Goal: Transaction & Acquisition: Purchase product/service

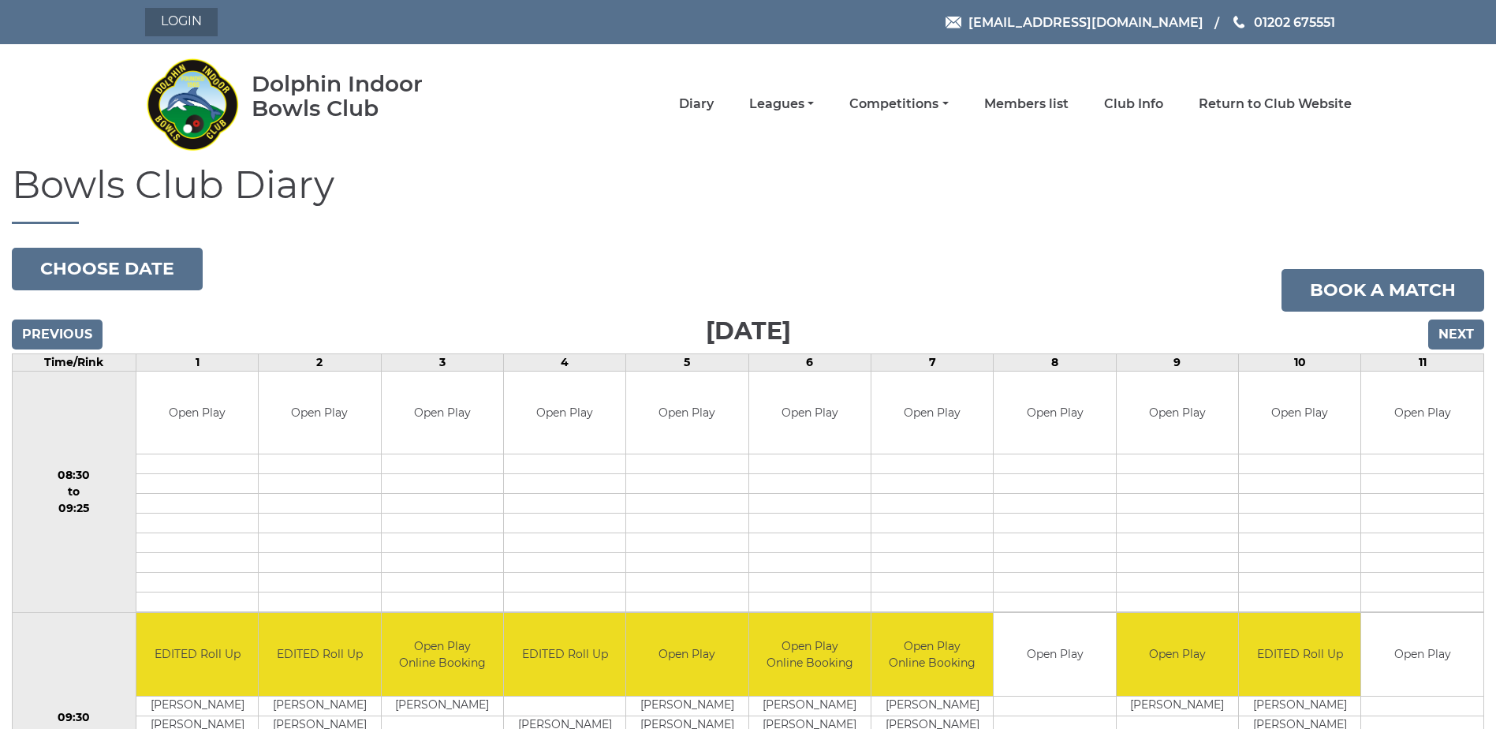
click at [183, 27] on link "Login" at bounding box center [181, 22] width 73 height 28
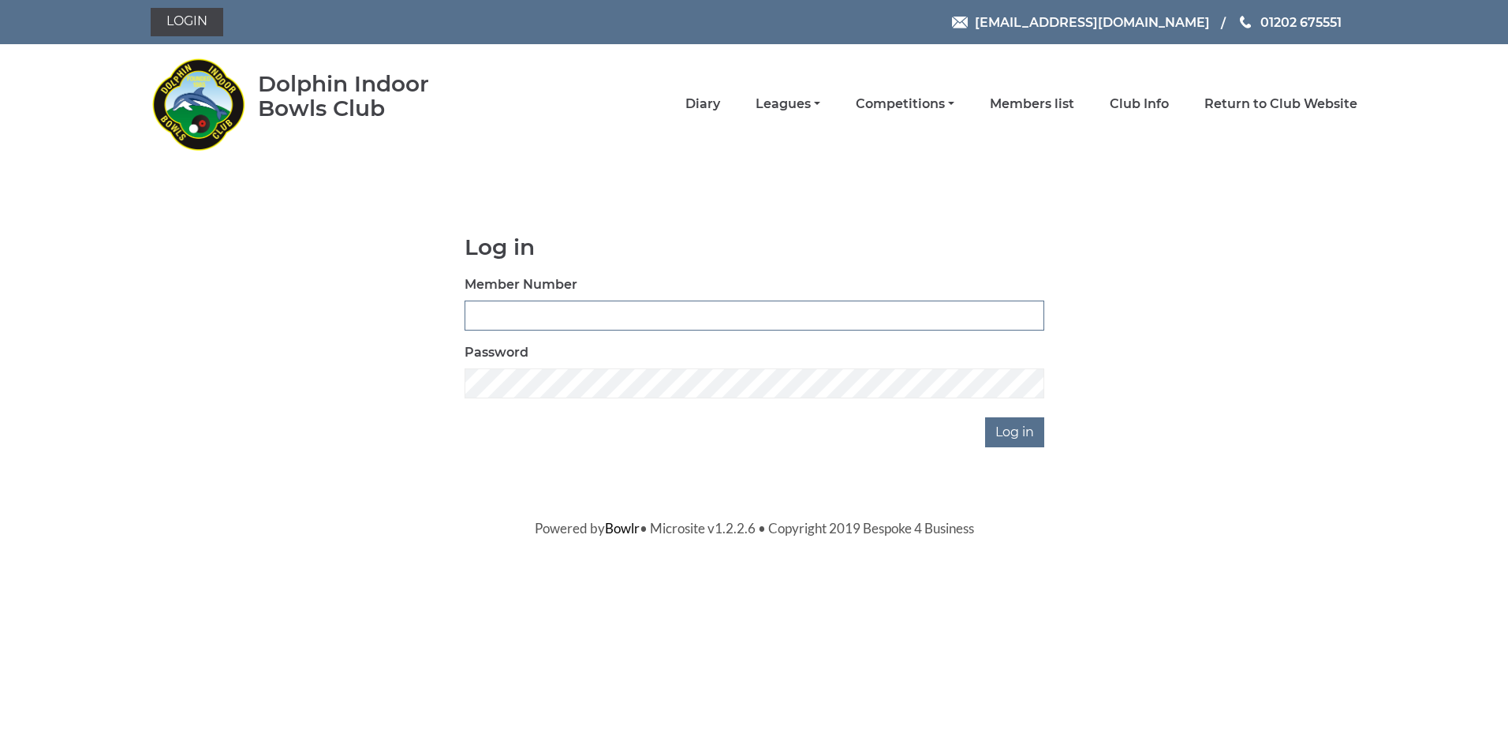
click at [592, 309] on input "Member Number" at bounding box center [755, 316] width 580 height 30
type input "3507"
click at [510, 401] on div "Log in Member Number 3507 Password Log in" at bounding box center [754, 341] width 603 height 212
click at [1025, 442] on input "Log in" at bounding box center [1014, 432] width 59 height 30
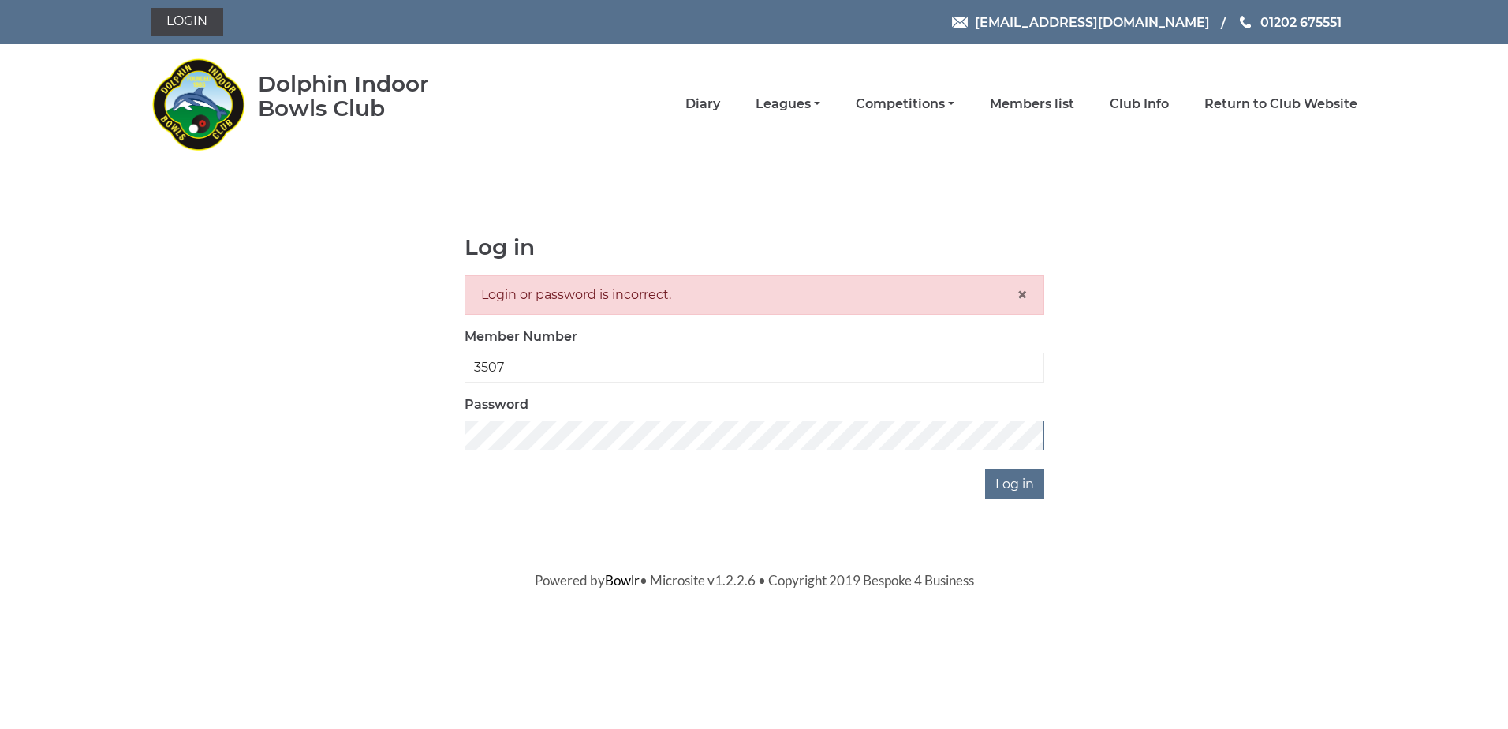
click at [374, 417] on div "Log in Login or password is incorrect. × Member Number 3507 Password Log in" at bounding box center [754, 367] width 1207 height 264
click at [1017, 484] on input "Log in" at bounding box center [1014, 484] width 59 height 30
click at [476, 364] on input "3507" at bounding box center [755, 368] width 580 height 30
type input "3507"
click at [1025, 489] on input "Log in" at bounding box center [1014, 484] width 59 height 30
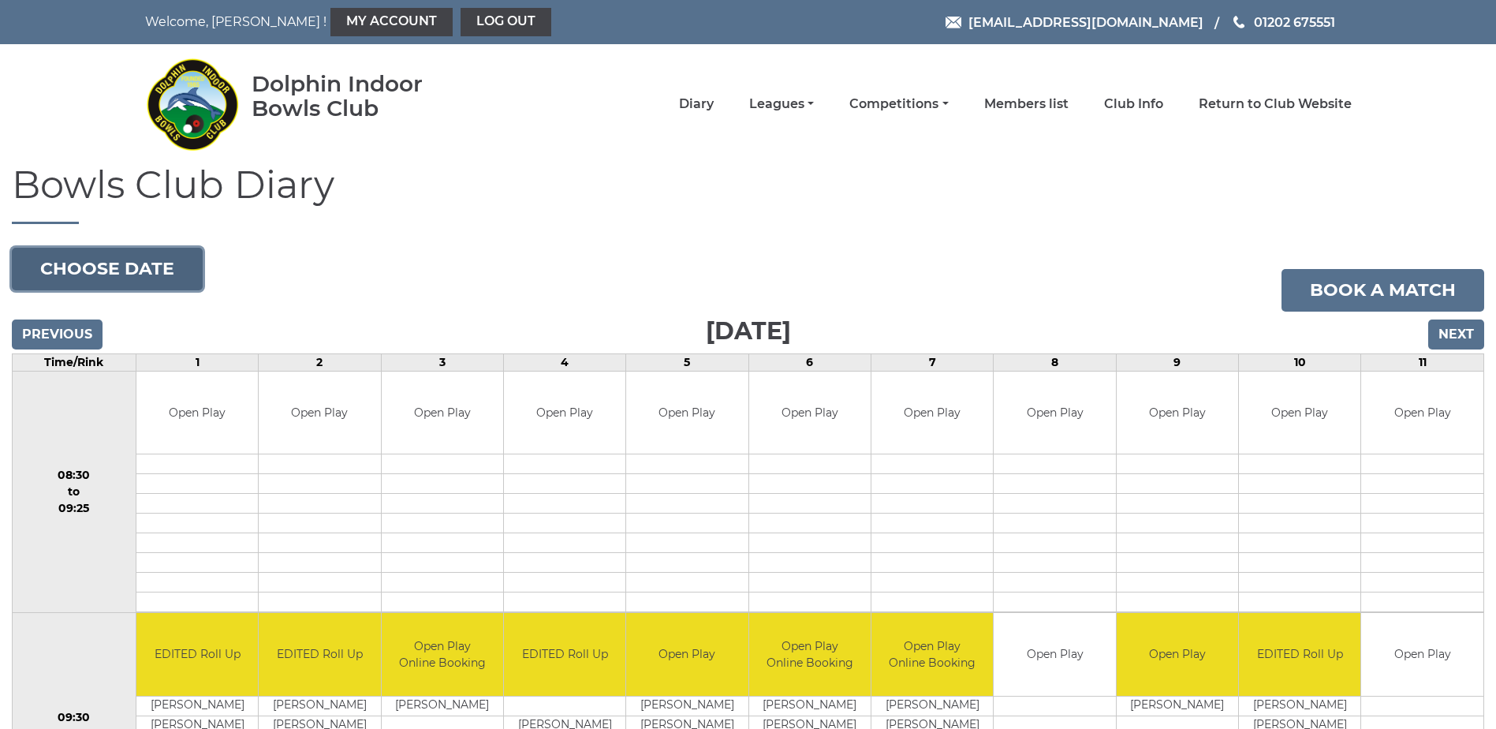
click at [149, 274] on button "Choose date" at bounding box center [107, 269] width 191 height 43
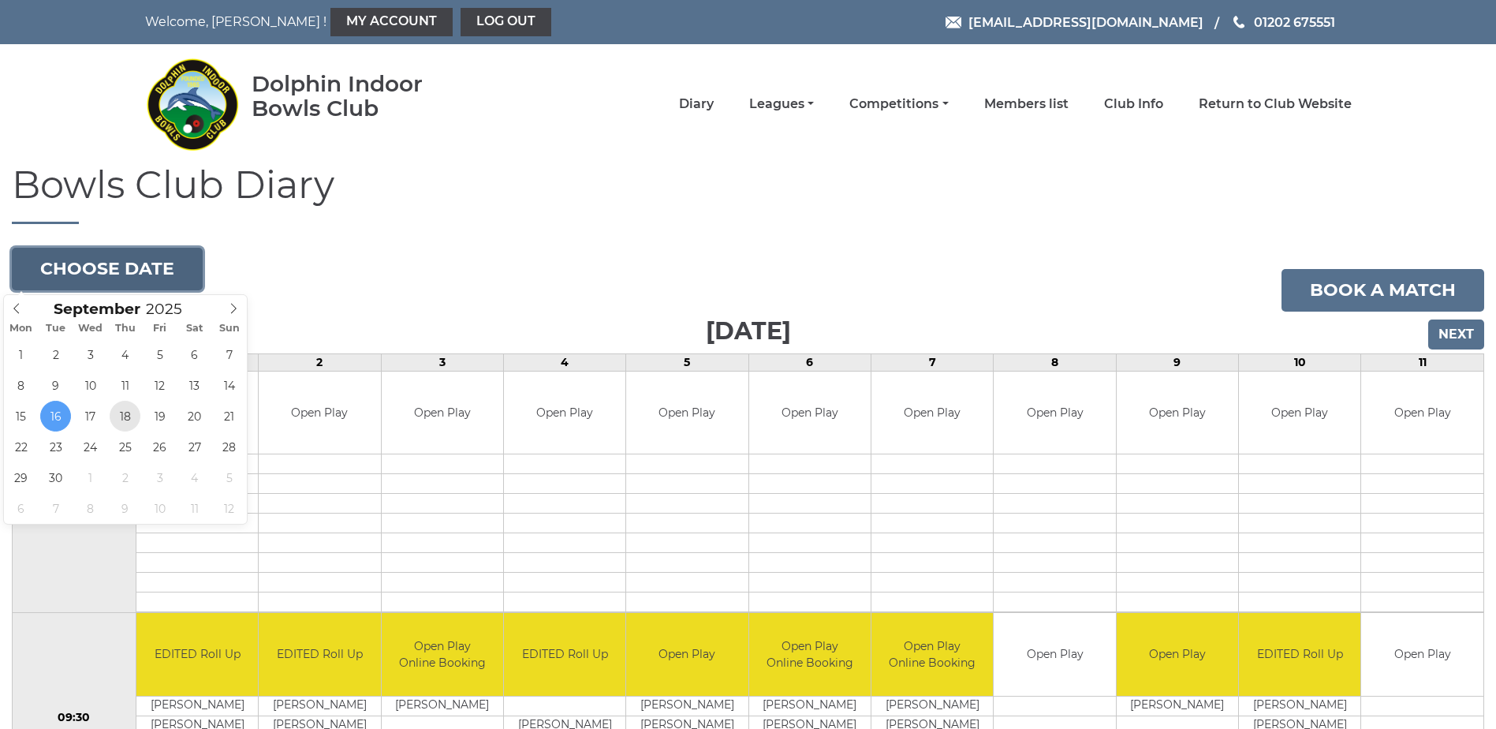
type input "[DATE]"
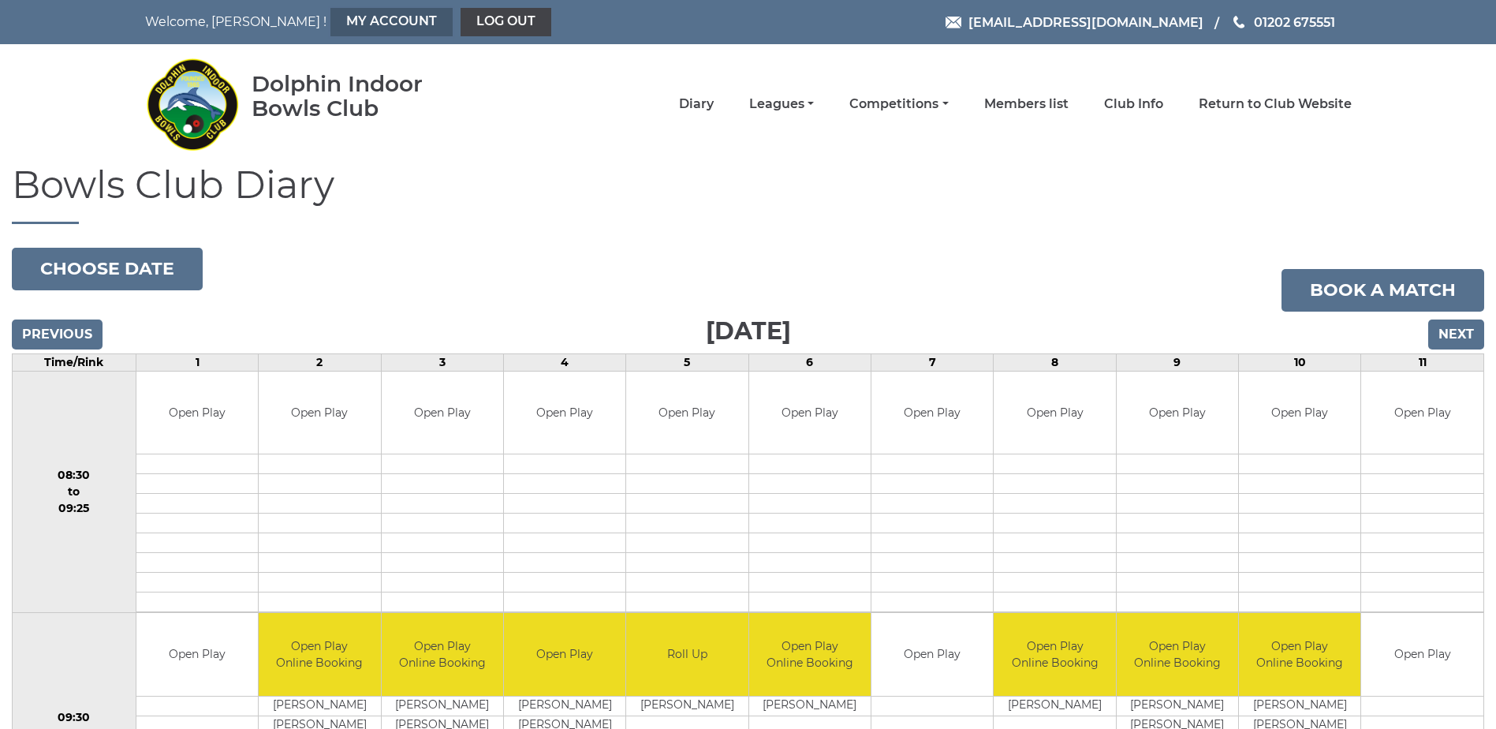
click at [330, 22] on link "My Account" at bounding box center [391, 22] width 122 height 28
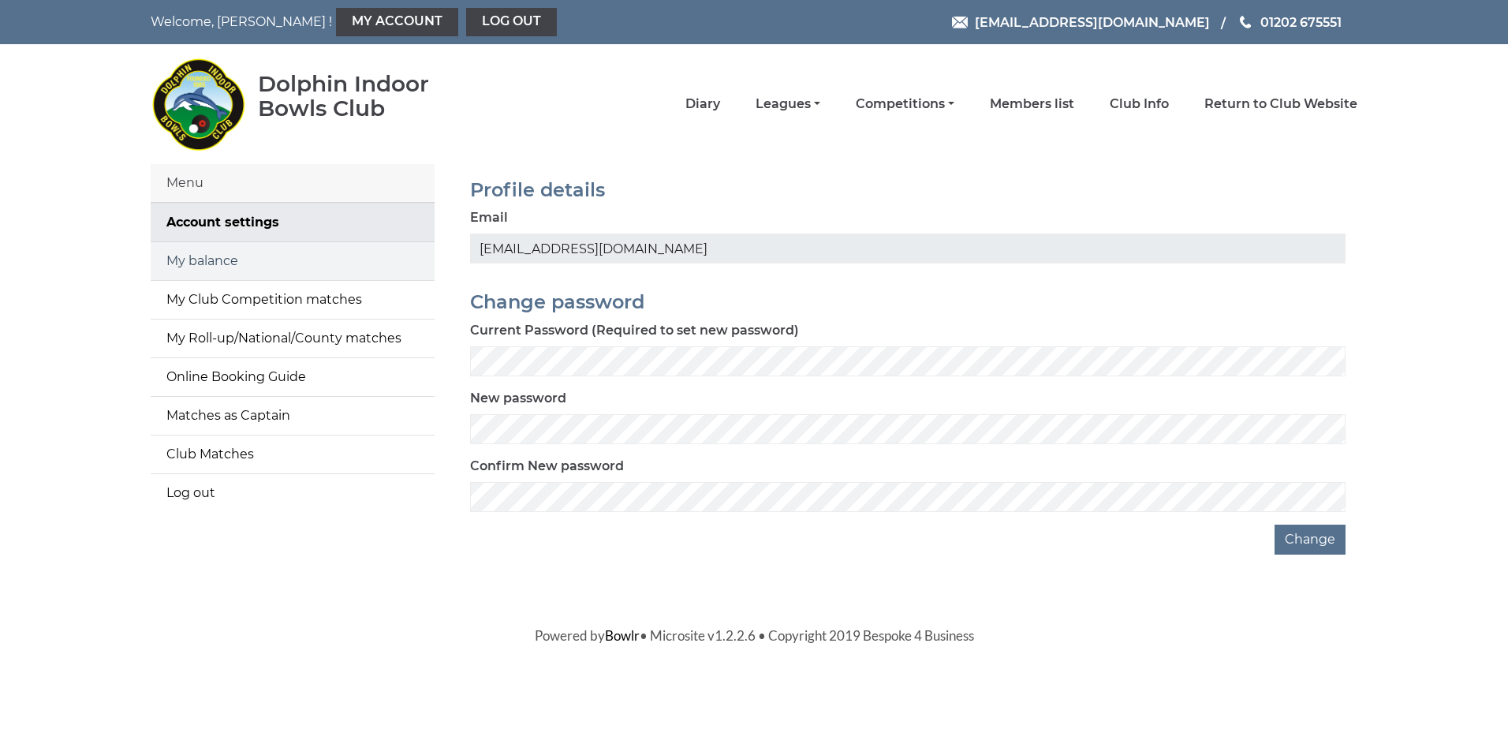
click at [207, 265] on link "My balance" at bounding box center [293, 261] width 284 height 38
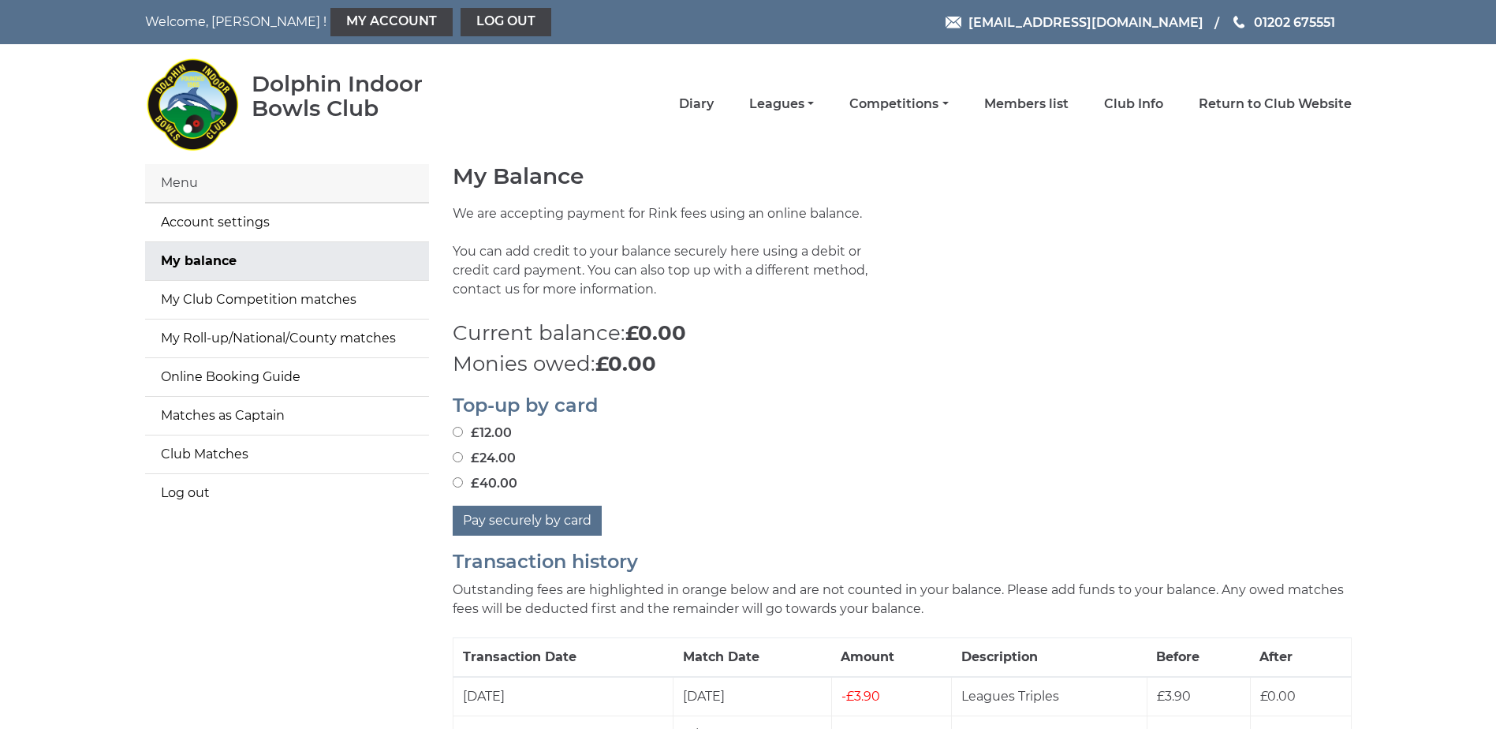
click at [458, 428] on input "£12.00" at bounding box center [458, 432] width 10 height 10
radio input "true"
click at [543, 521] on button "Pay securely by card" at bounding box center [527, 521] width 149 height 30
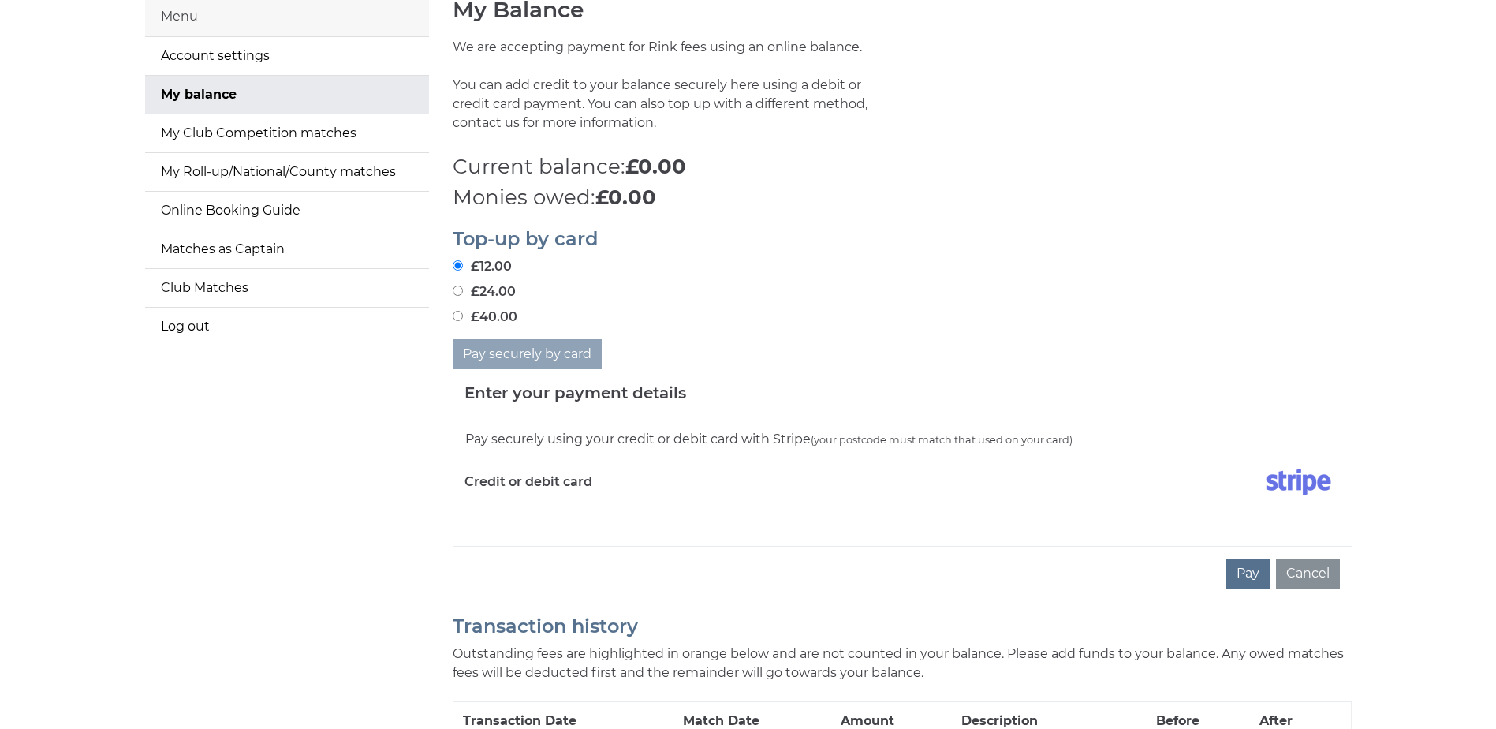
scroll to position [237, 0]
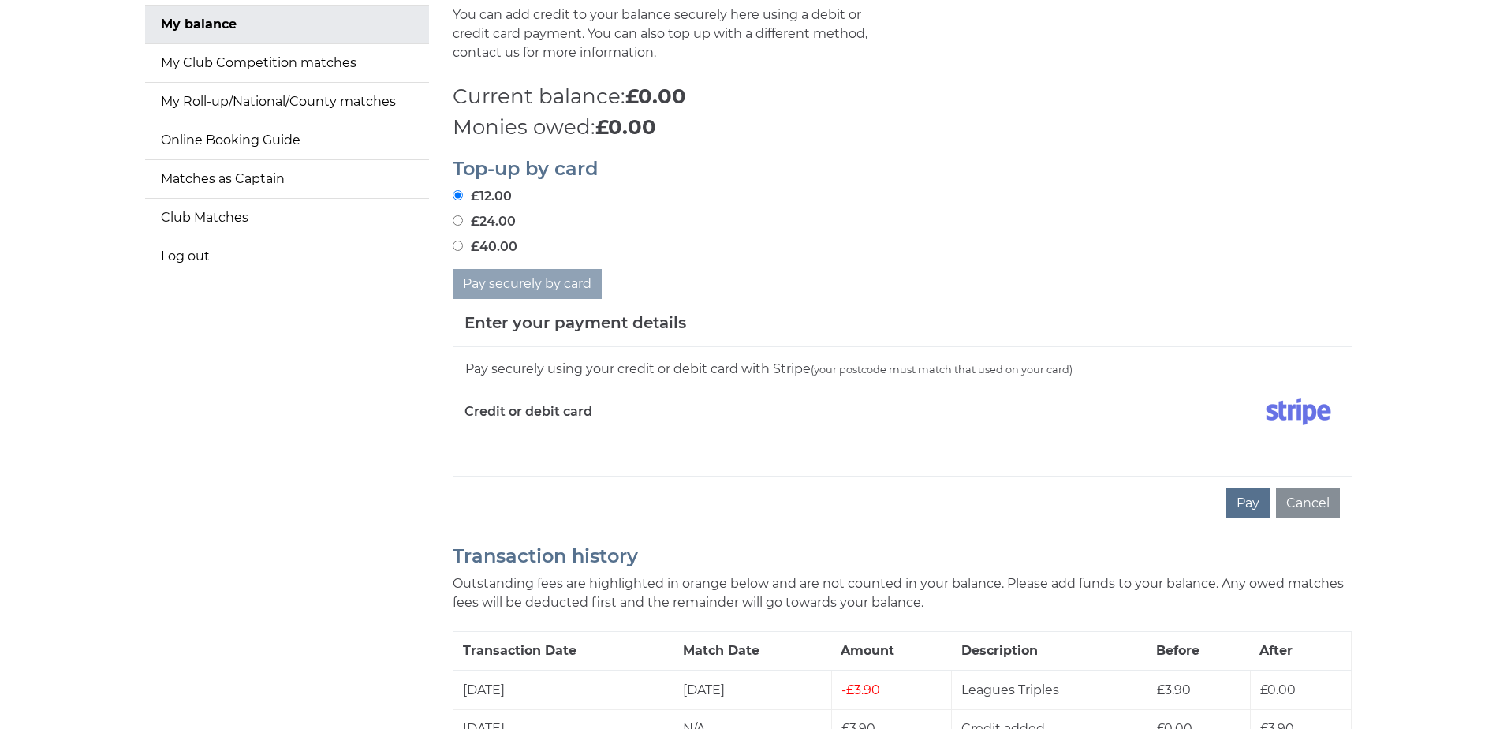
click at [1260, 501] on button "Pay" at bounding box center [1248, 503] width 43 height 30
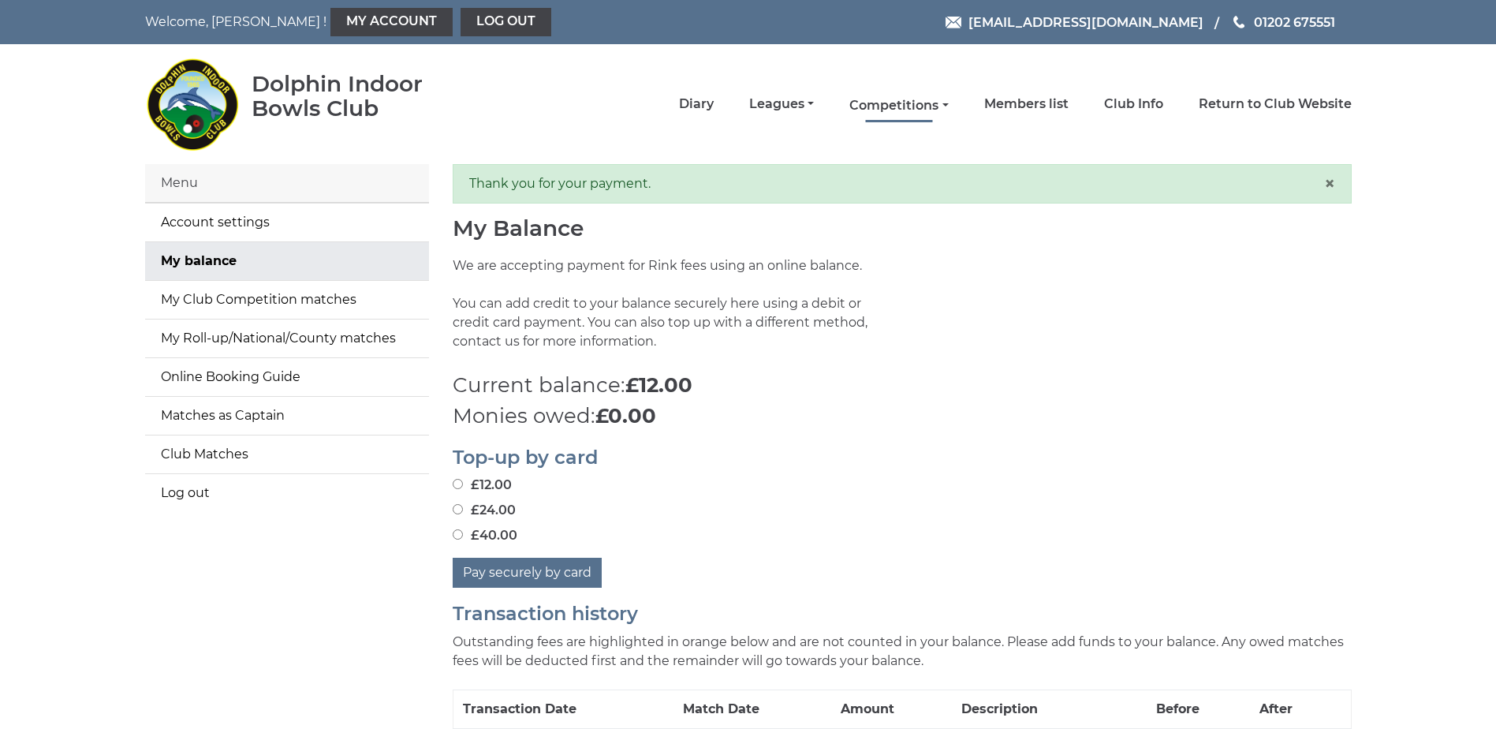
click at [916, 111] on link "Competitions" at bounding box center [898, 105] width 99 height 17
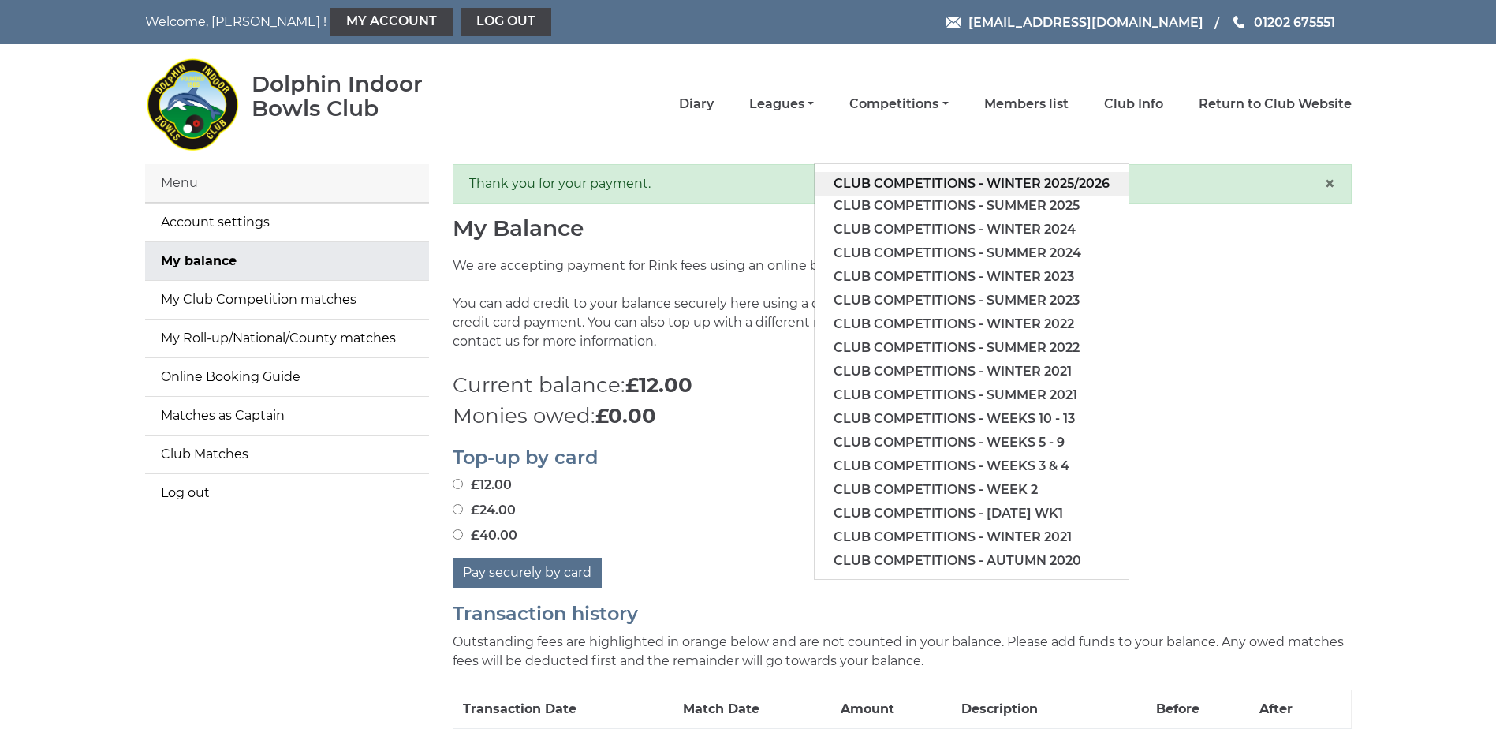
click at [1060, 190] on link "Club competitions - Winter 2025/2026" at bounding box center [972, 184] width 314 height 24
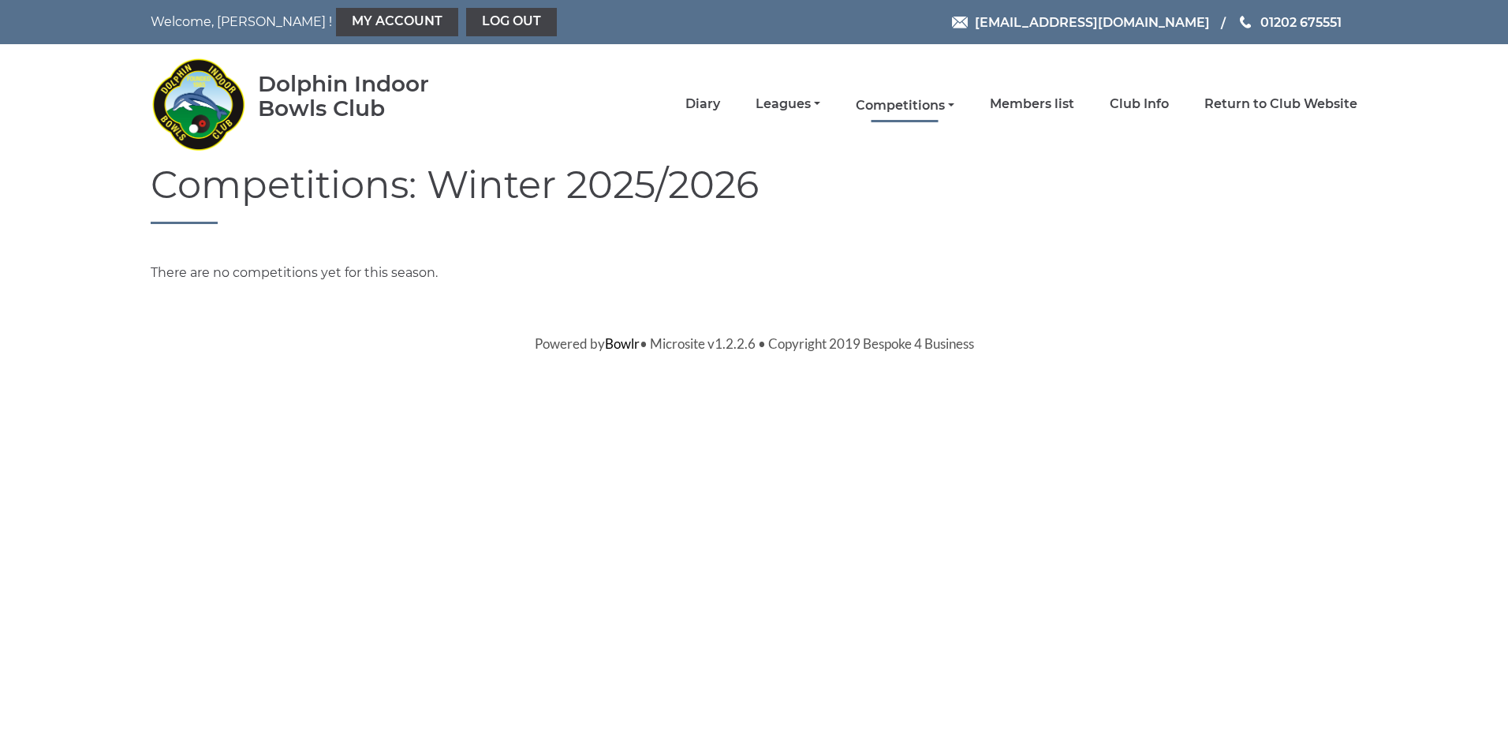
click at [935, 104] on link "Competitions" at bounding box center [905, 105] width 99 height 17
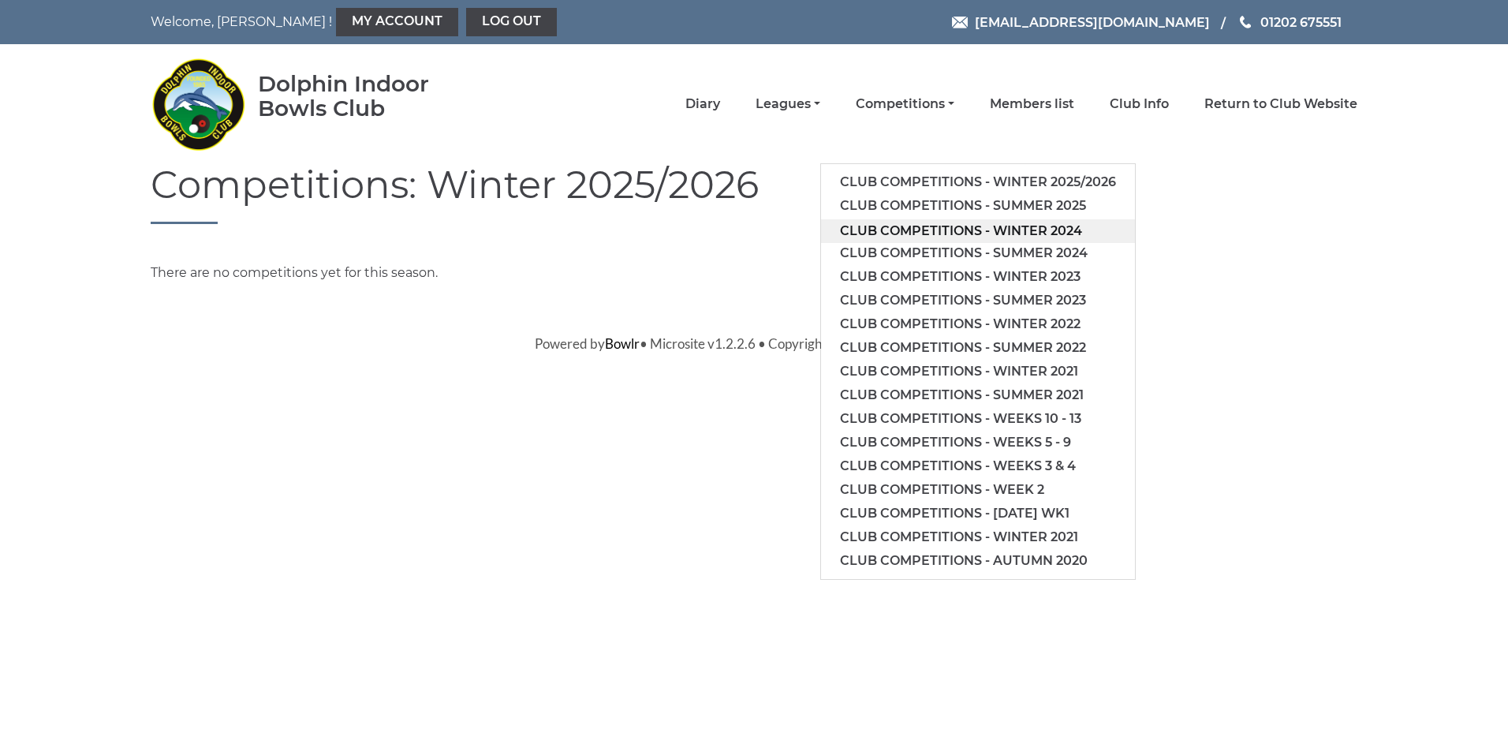
click at [1045, 230] on link "Club competitions - Winter 2024" at bounding box center [978, 231] width 314 height 24
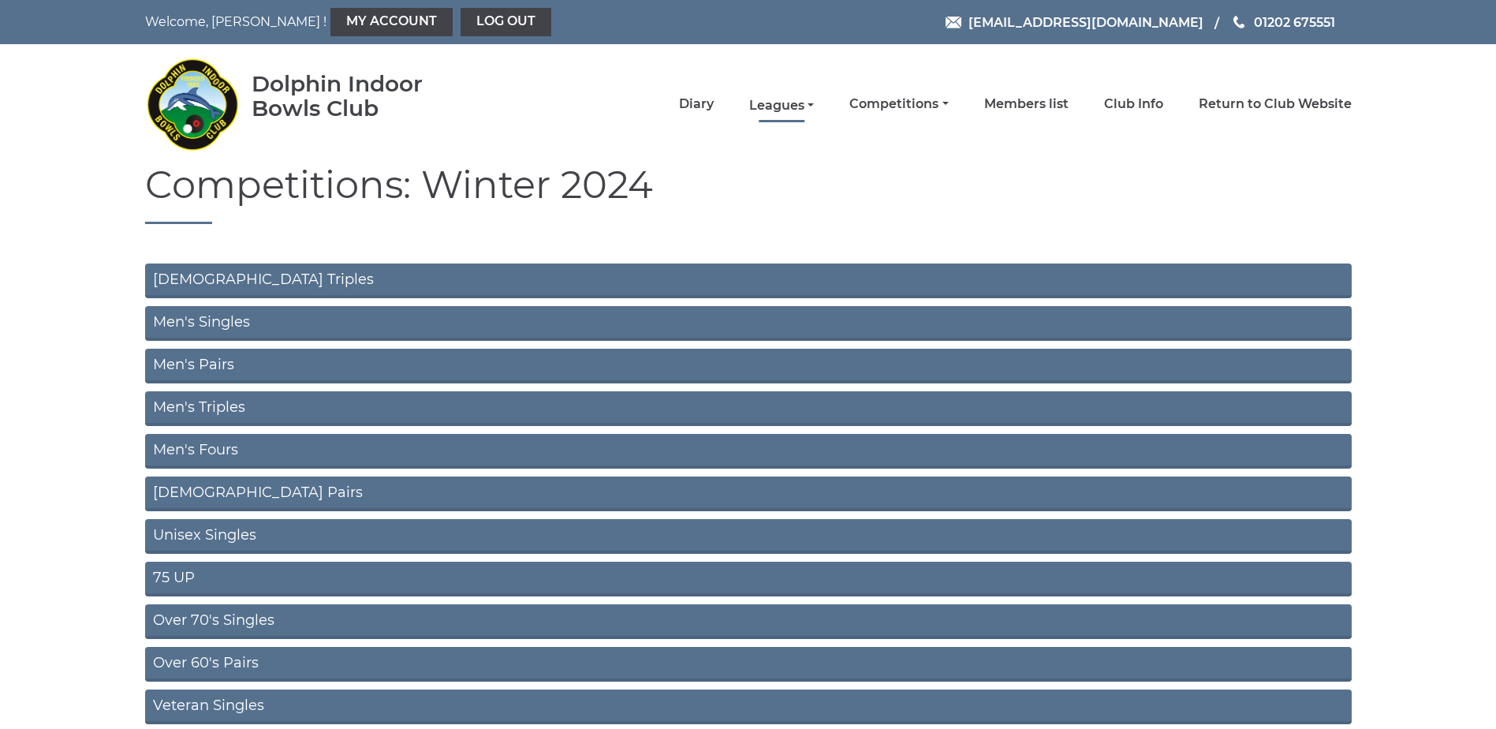
click at [782, 102] on link "Leagues" at bounding box center [781, 105] width 65 height 17
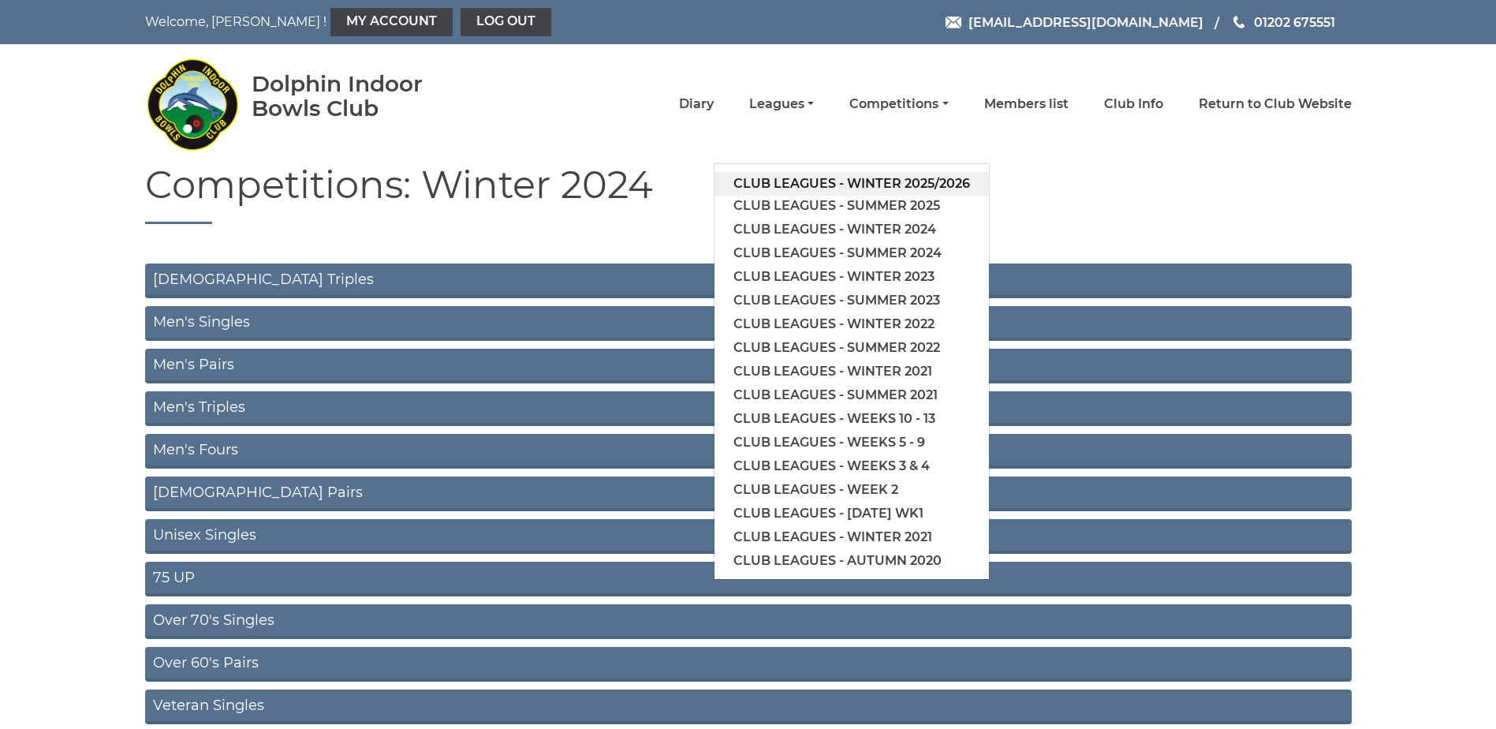
click at [909, 181] on link "Club leagues - Winter 2025/2026" at bounding box center [852, 184] width 274 height 24
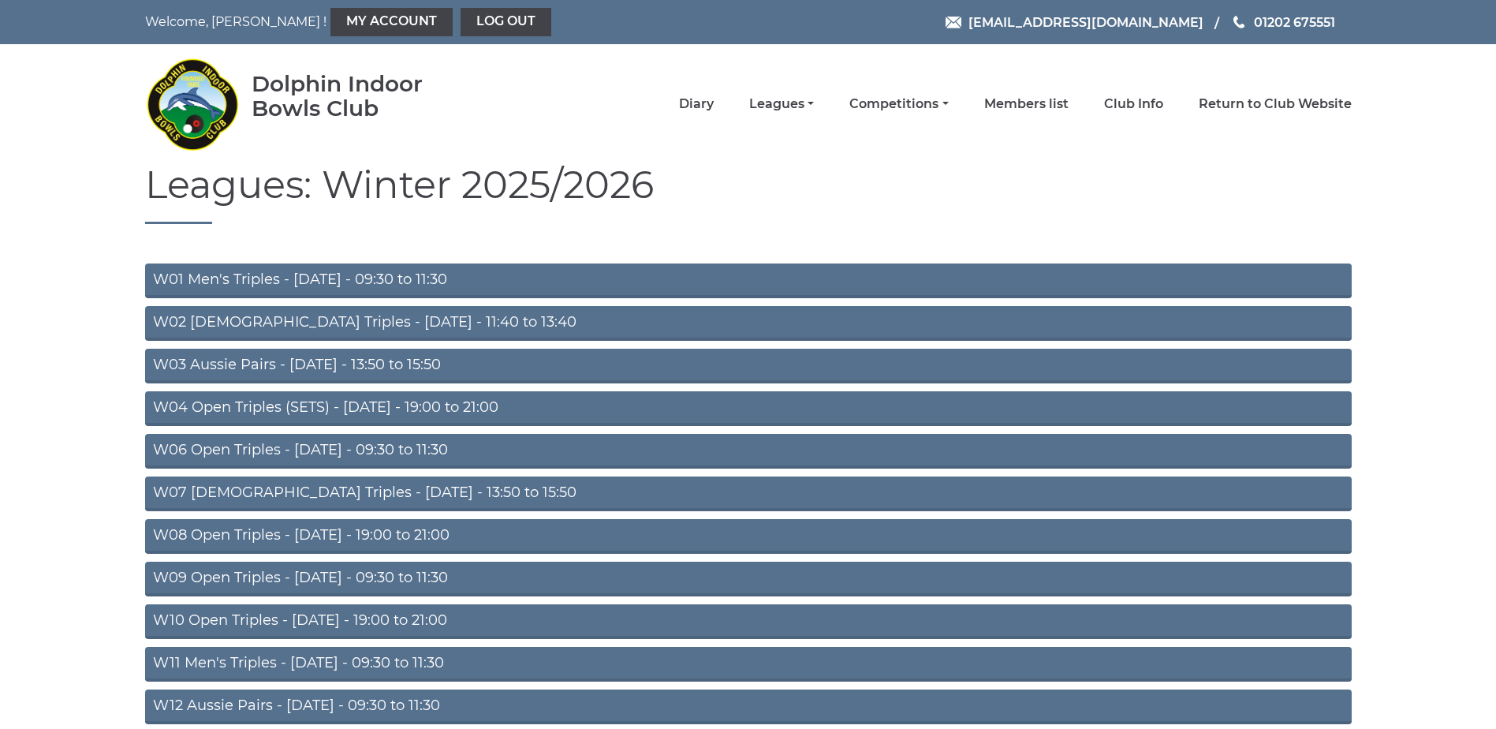
click at [390, 579] on link "W09 Open Triples - [DATE] - 09:30 to 11:30" at bounding box center [748, 579] width 1207 height 35
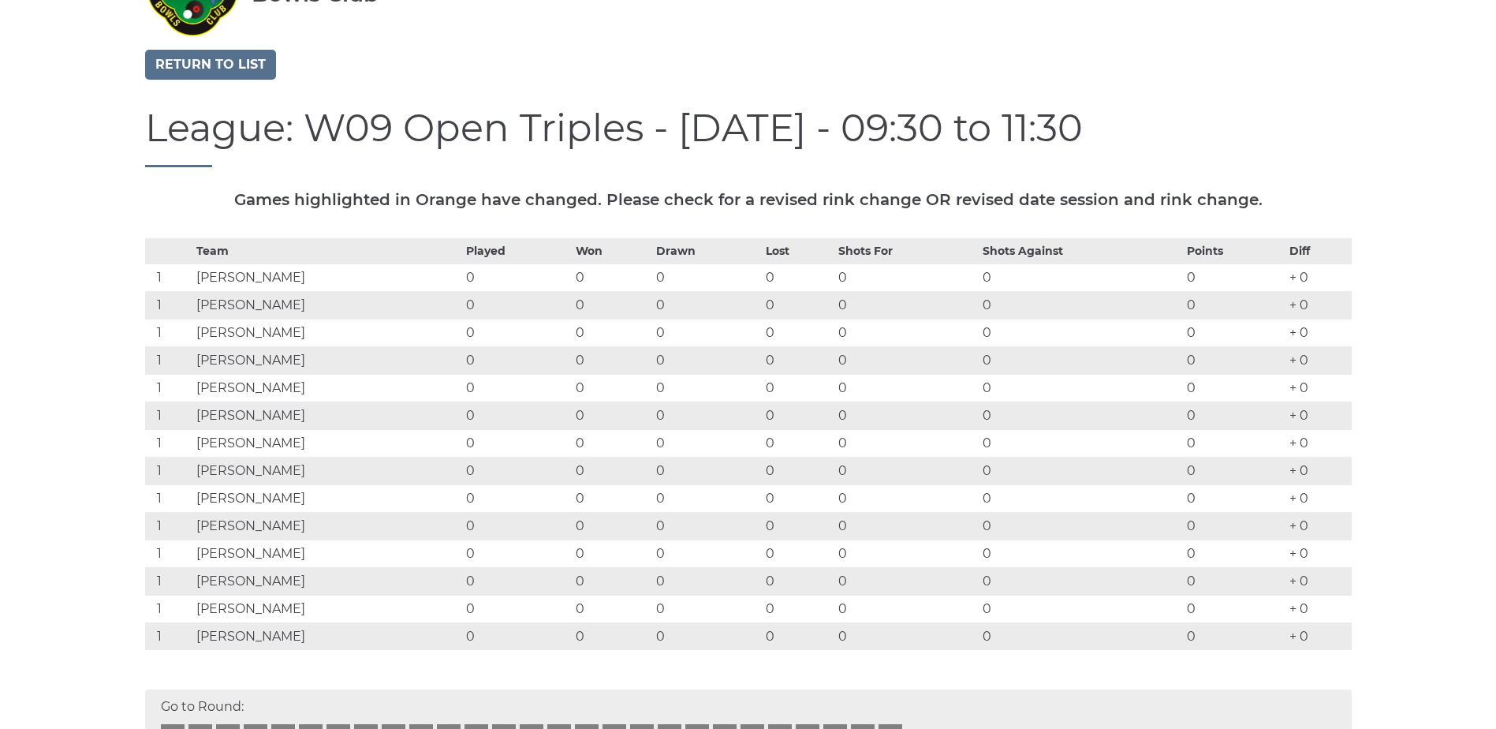
scroll to position [158, 0]
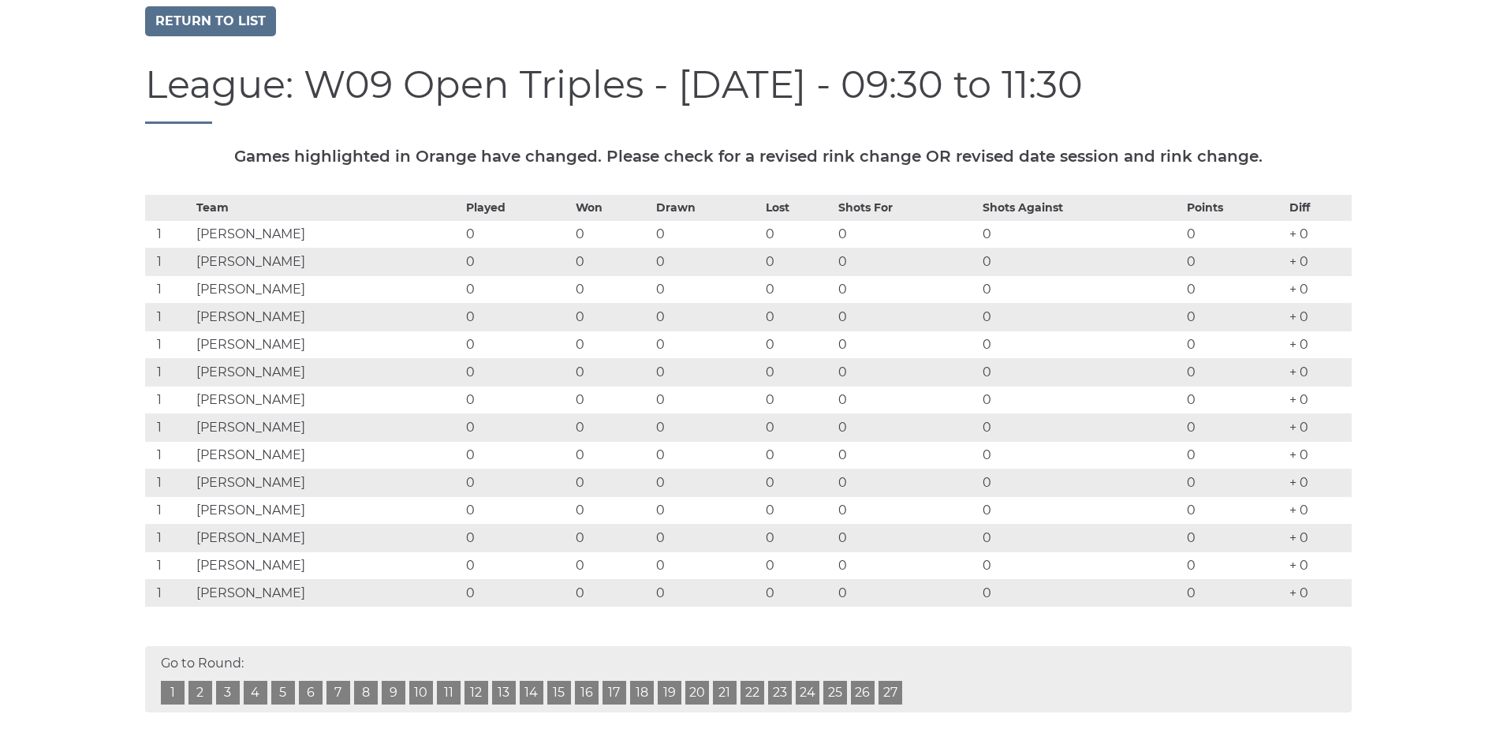
click at [890, 693] on link "27" at bounding box center [891, 693] width 24 height 24
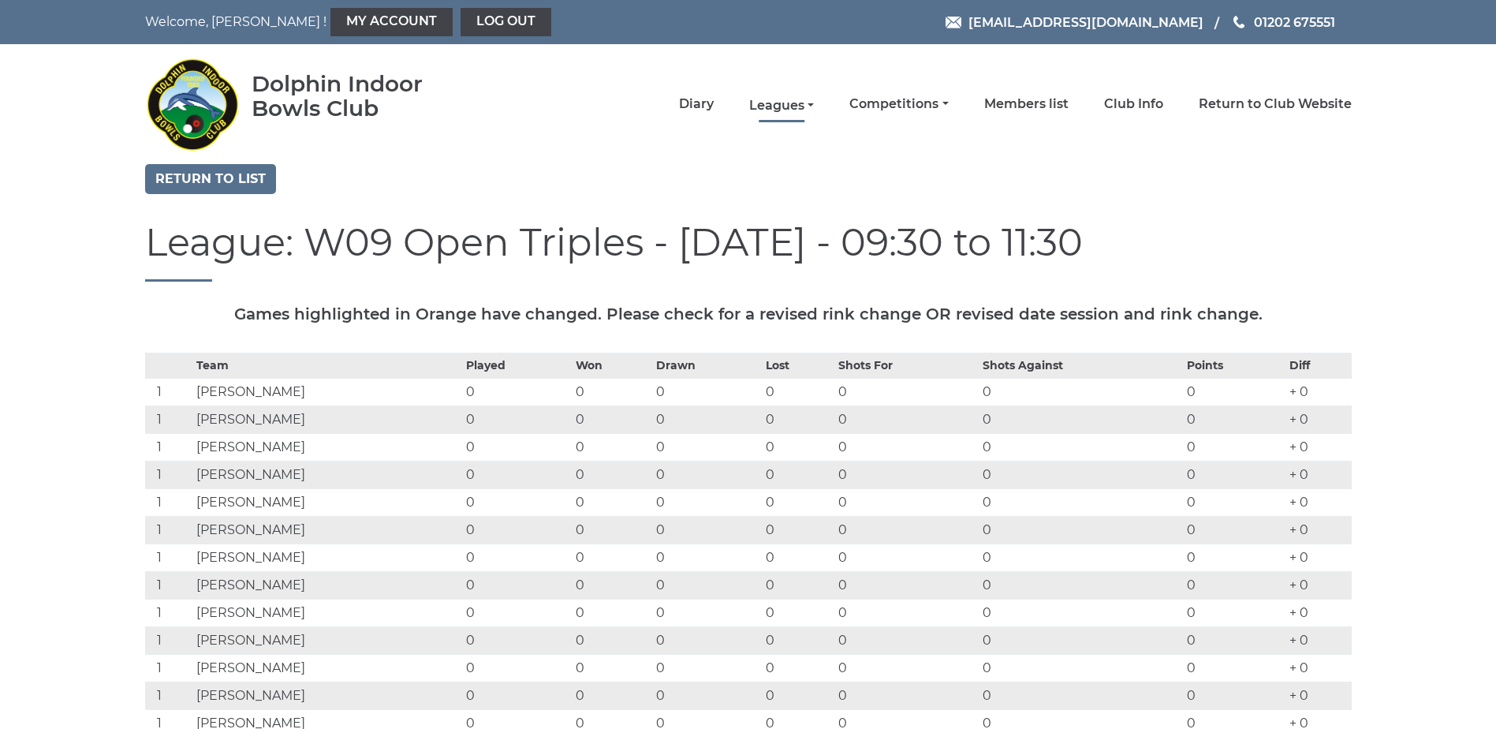
click at [792, 106] on link "Leagues" at bounding box center [781, 105] width 65 height 17
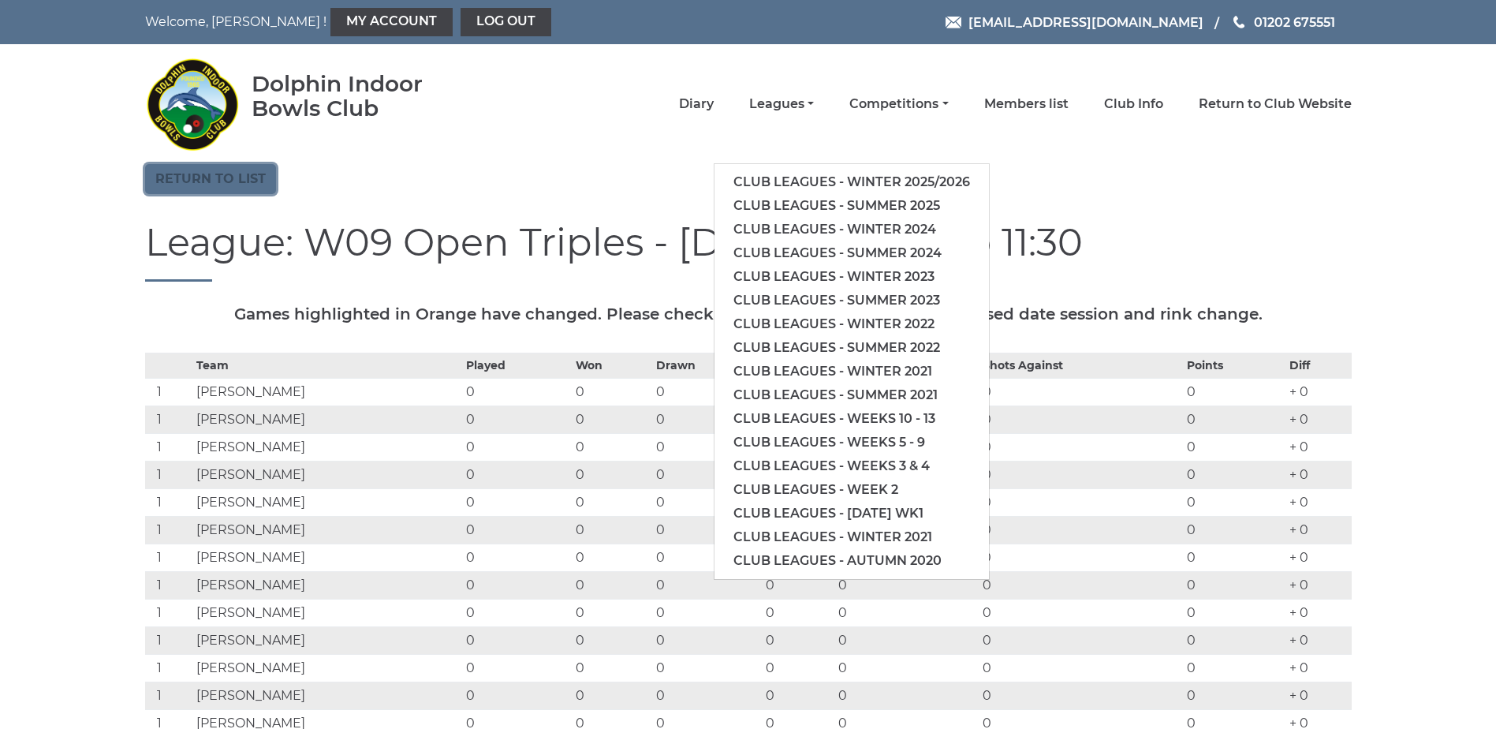
click at [249, 181] on link "Return to list" at bounding box center [210, 179] width 131 height 30
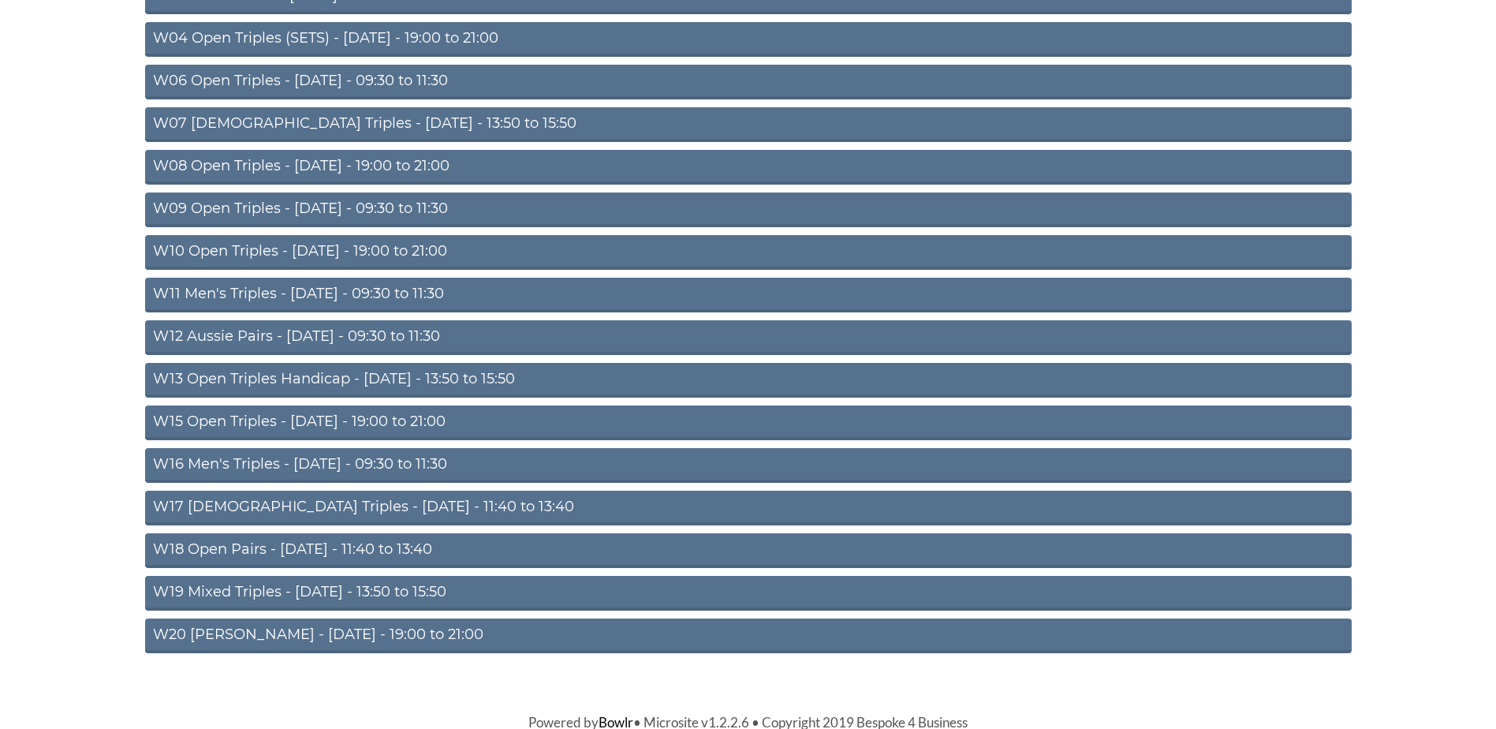
scroll to position [372, 0]
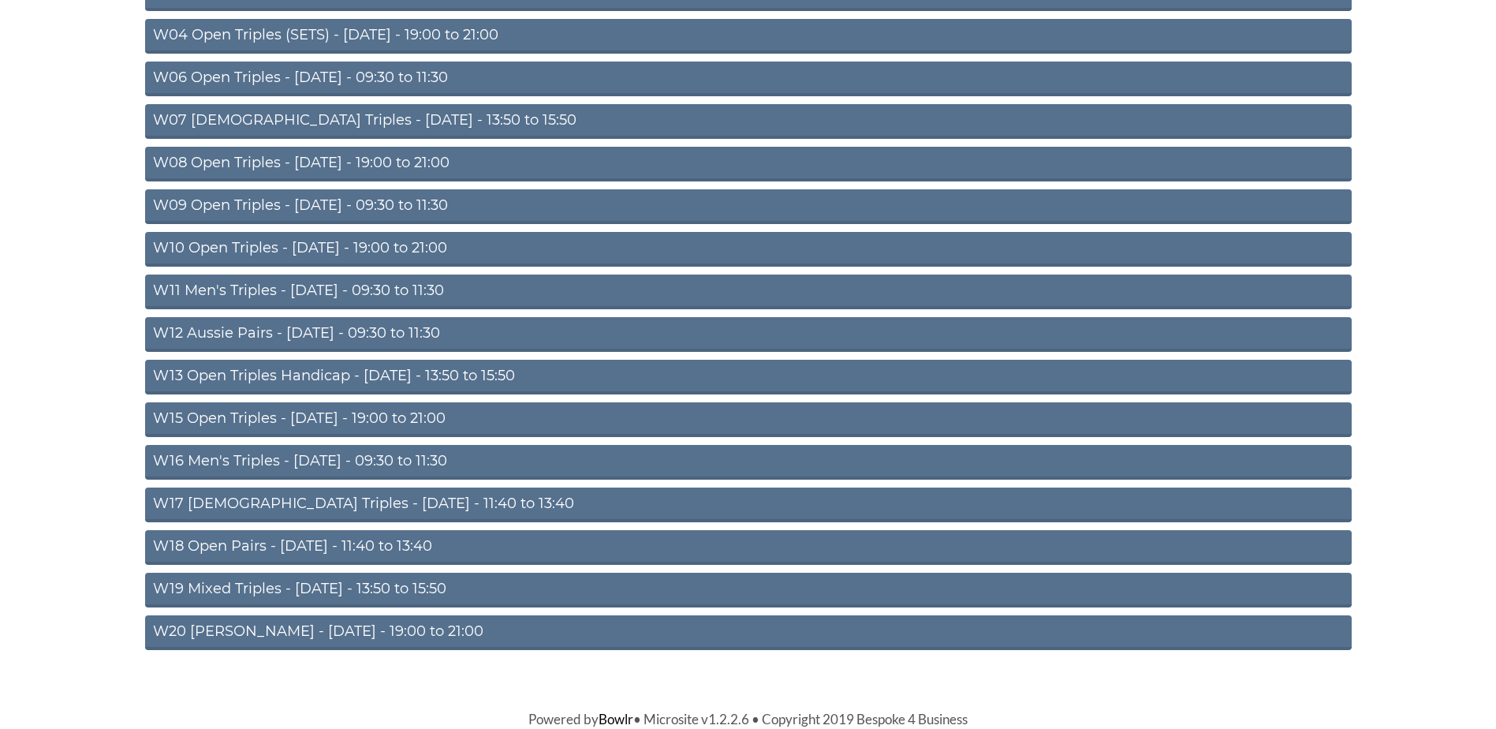
click at [300, 459] on link "W16 Men's Triples - [DATE] - 09:30 to 11:30" at bounding box center [748, 462] width 1207 height 35
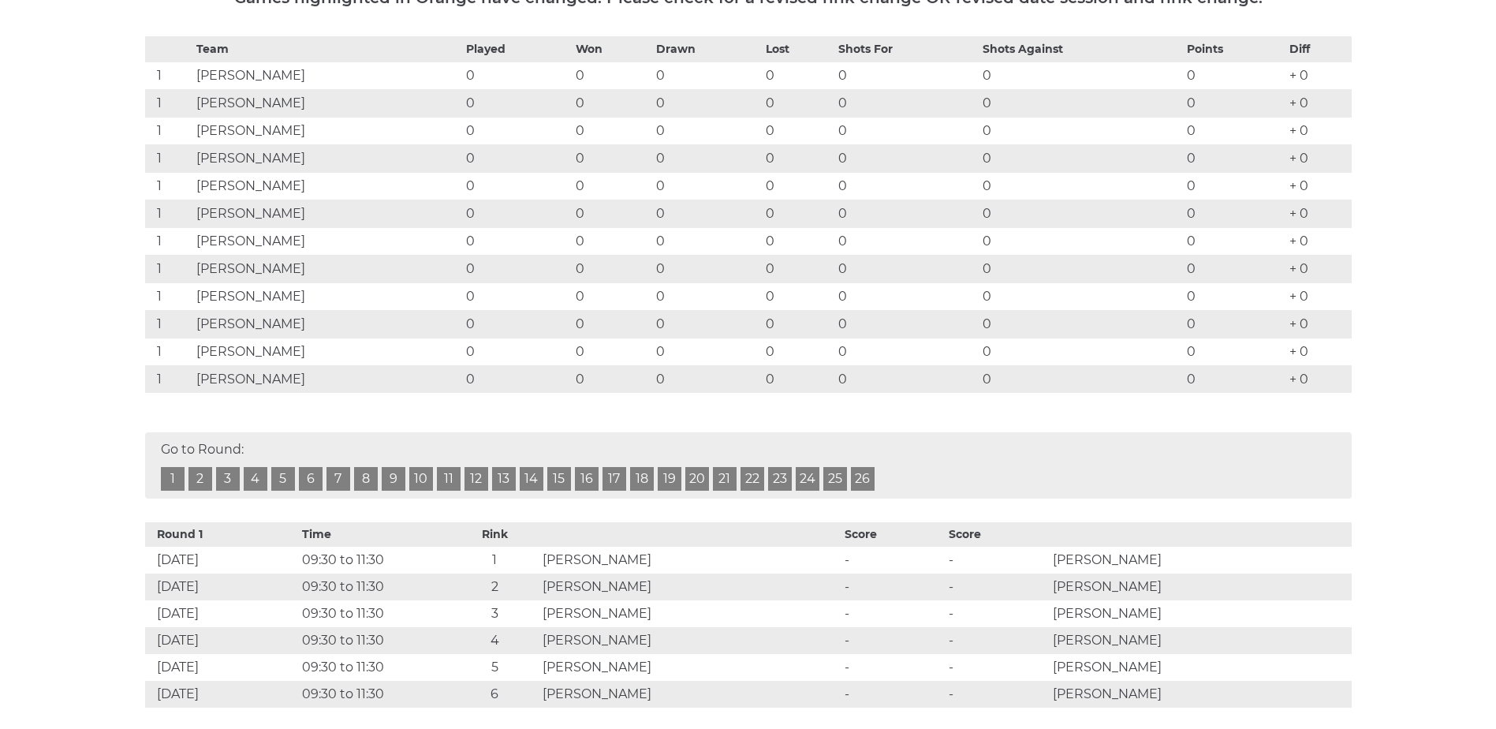
scroll to position [316, 0]
click at [856, 481] on link "26" at bounding box center [863, 480] width 24 height 24
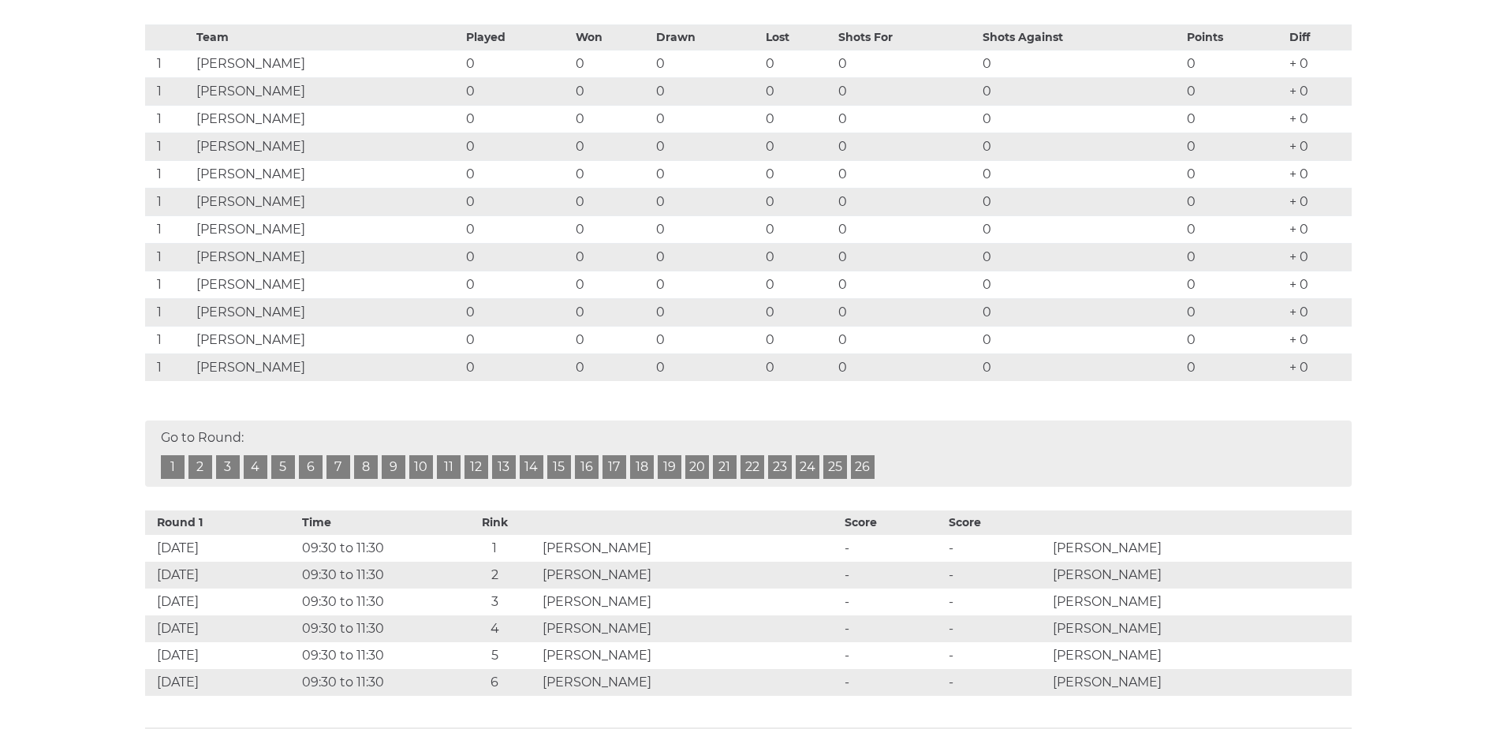
scroll to position [185, 0]
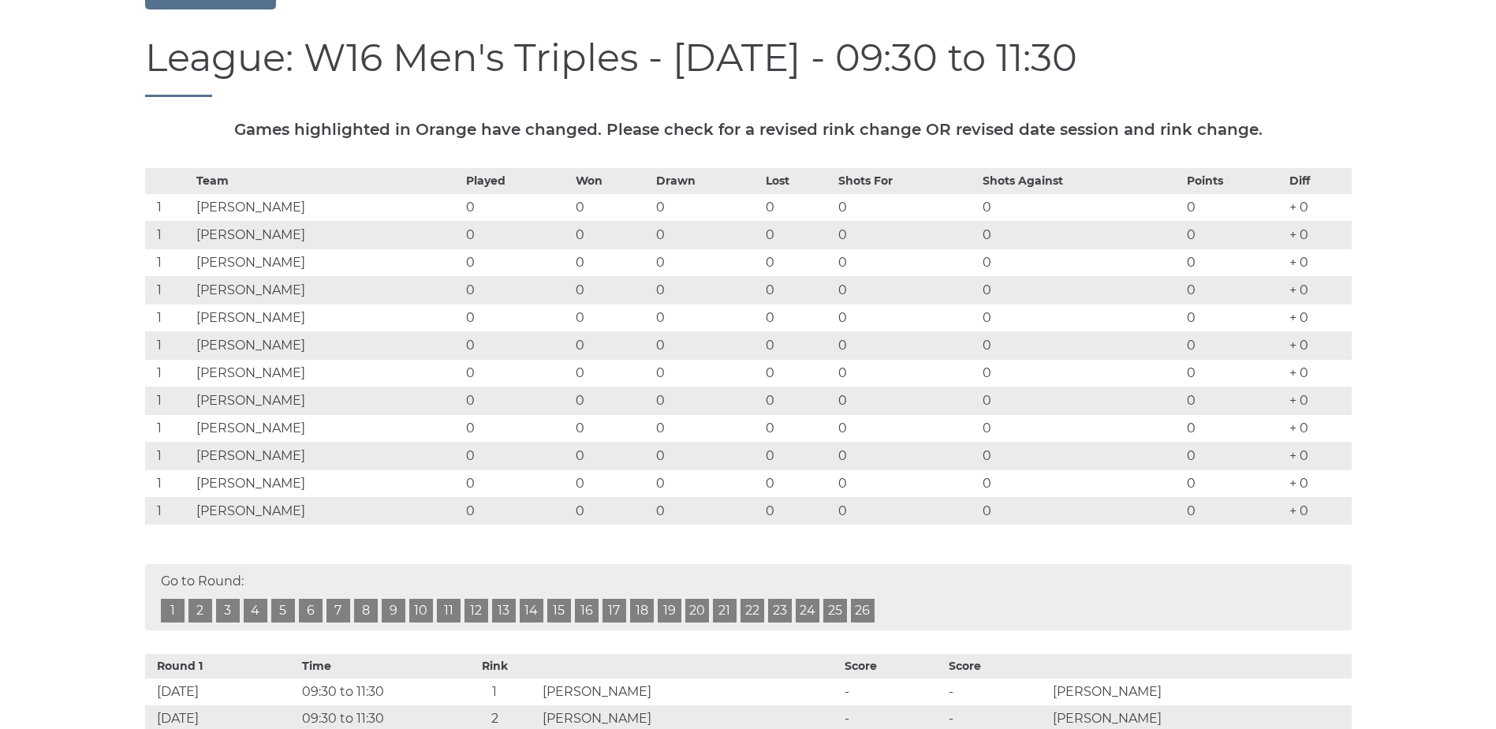
click at [279, 207] on td "[PERSON_NAME]" at bounding box center [327, 207] width 271 height 28
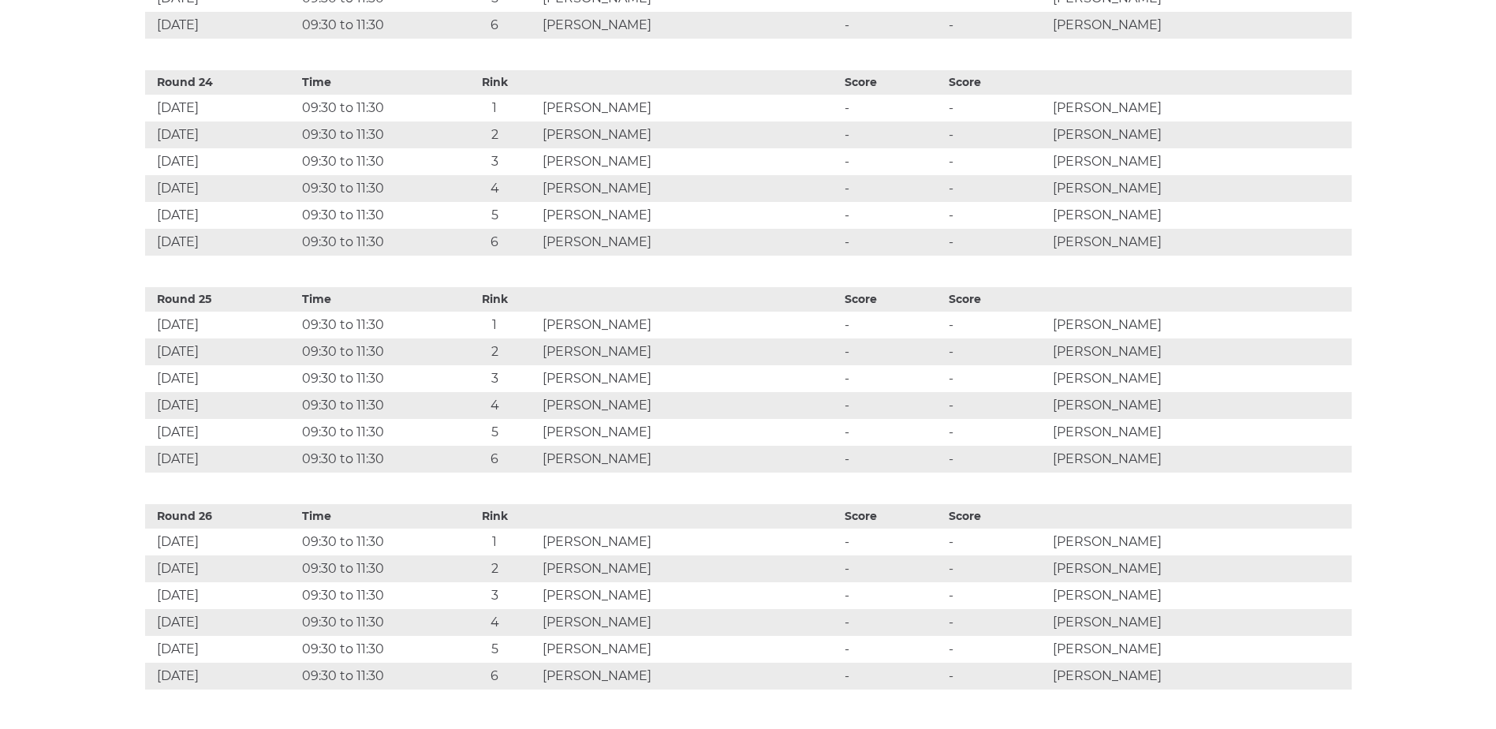
scroll to position [5785, 0]
